Goal: Task Accomplishment & Management: Complete application form

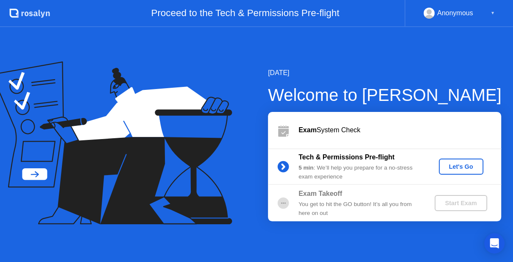
click at [468, 173] on button "Let's Go" at bounding box center [461, 167] width 45 height 16
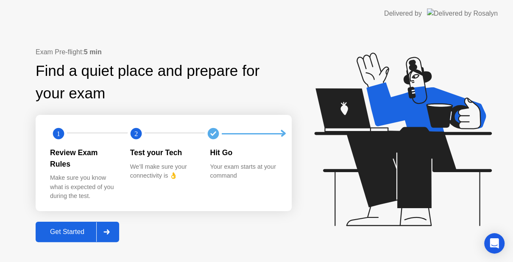
click at [60, 228] on div "Get Started" at bounding box center [67, 232] width 58 height 8
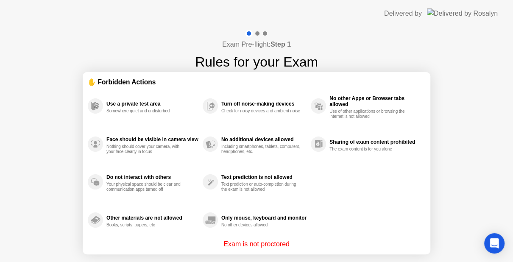
click at [318, 242] on div "Exam is not proctored" at bounding box center [257, 244] width 338 height 10
drag, startPoint x: 318, startPoint y: 242, endPoint x: 271, endPoint y: 226, distance: 49.6
click at [271, 226] on div "✋ Forbidden Actions Use a private test area Somewhere quiet and undisturbed Fac…" at bounding box center [257, 163] width 338 height 172
click at [271, 226] on div "No other devices allowed" at bounding box center [261, 225] width 80 height 5
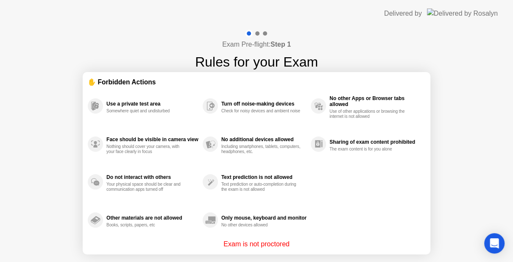
click at [271, 226] on div "No other devices allowed" at bounding box center [261, 225] width 80 height 5
drag, startPoint x: 271, startPoint y: 226, endPoint x: 317, endPoint y: 168, distance: 73.9
click at [317, 168] on div "Use a private test area Somewhere quiet and undisturbed Face should be visible …" at bounding box center [257, 163] width 338 height 152
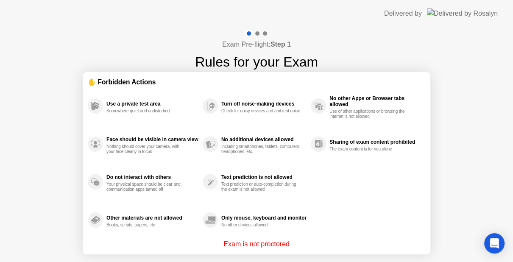
click at [317, 168] on div "Use a private test area Somewhere quiet and undisturbed Face should be visible …" at bounding box center [257, 163] width 338 height 152
click at [333, 216] on div "Use a private test area Somewhere quiet and undisturbed Face should be visible …" at bounding box center [257, 163] width 338 height 152
drag, startPoint x: 333, startPoint y: 216, endPoint x: 343, endPoint y: 268, distance: 52.7
click at [343, 262] on html "Delivered by Exam Pre-flight: Step 1 Rules for your Exam ✋ Forbidden Actions Us…" at bounding box center [256, 131] width 513 height 262
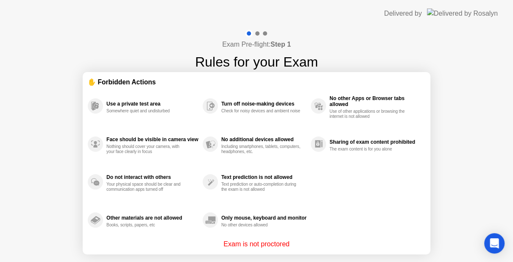
click at [301, 221] on div "Only mouse, keyboard and monitor" at bounding box center [263, 218] width 85 height 6
click at [287, 242] on p "Exam is not proctored" at bounding box center [257, 244] width 66 height 10
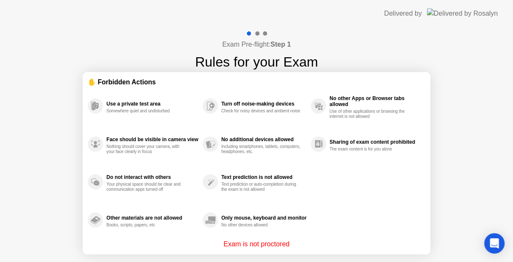
click at [287, 242] on p "Exam is not proctored" at bounding box center [257, 244] width 66 height 10
drag, startPoint x: 310, startPoint y: 204, endPoint x: 343, endPoint y: 255, distance: 60.7
click at [343, 255] on div "Exam Pre-flight: Step 1 Rules for your Exam ✋ Forbidden Actions Use a private t…" at bounding box center [256, 161] width 513 height 269
click at [347, 116] on div "Use of other applications or browsing the internet is not allowed" at bounding box center [370, 114] width 80 height 10
drag, startPoint x: 439, startPoint y: 50, endPoint x: 440, endPoint y: 137, distance: 87.0
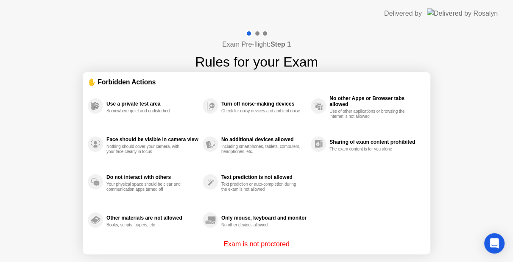
click at [440, 137] on div "Exam Pre-flight: Step 1 Rules for your Exam ✋ Forbidden Actions Use a private t…" at bounding box center [256, 161] width 513 height 269
